Goal: Find specific page/section: Find specific page/section

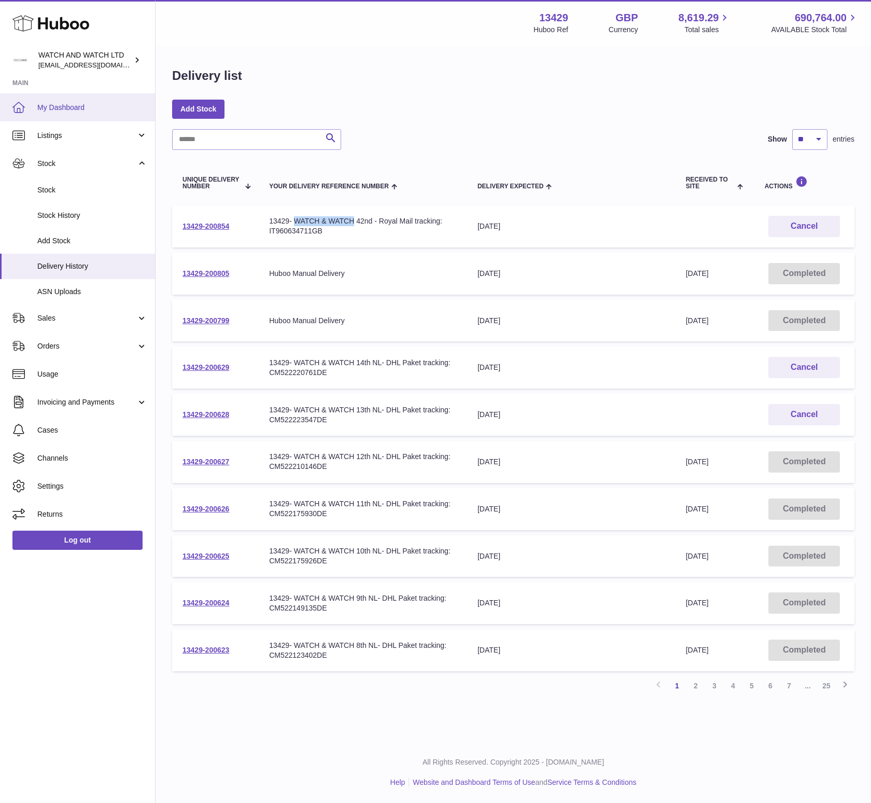
click at [74, 103] on span "My Dashboard" at bounding box center [92, 108] width 110 height 10
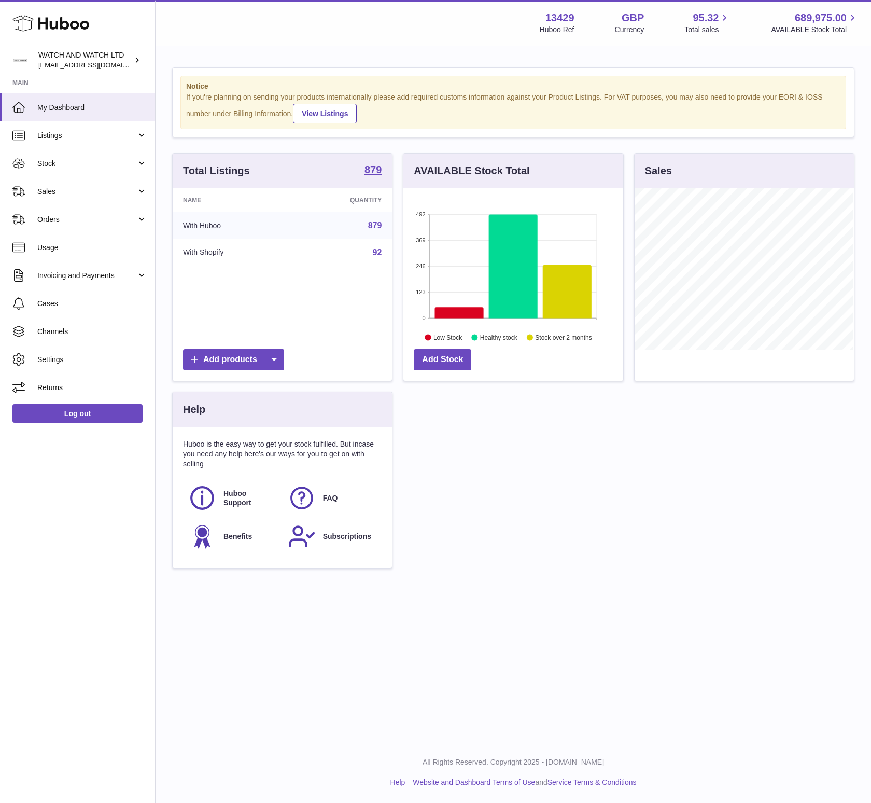
scroll to position [162, 218]
click at [84, 165] on span "Stock" at bounding box center [86, 164] width 99 height 10
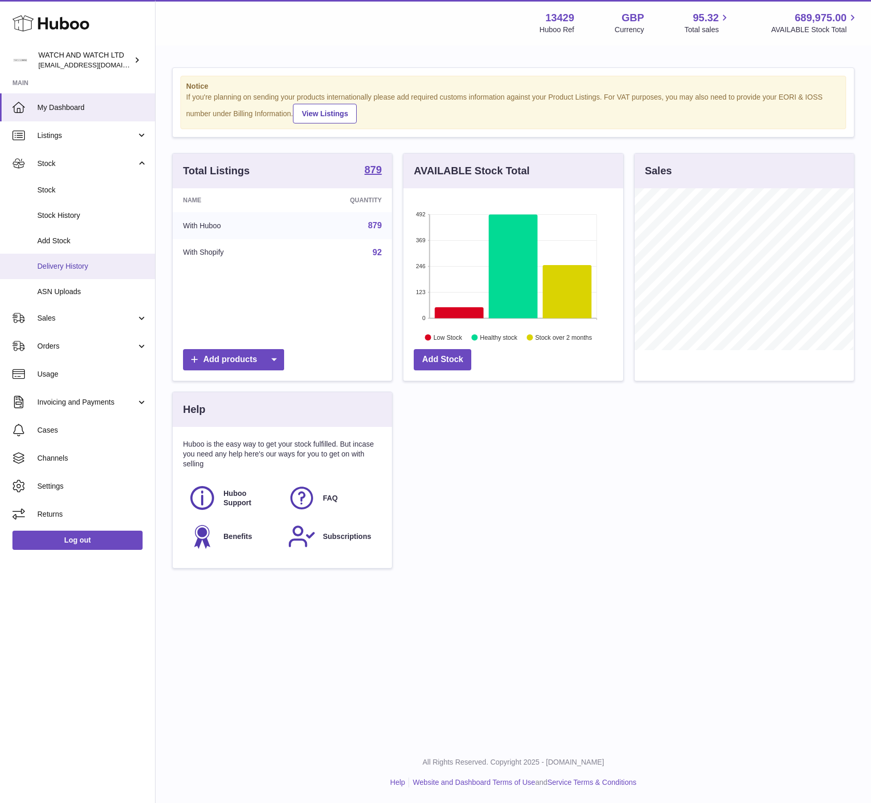
click at [67, 256] on link "Delivery History" at bounding box center [77, 266] width 155 height 25
